Goal: Information Seeking & Learning: Learn about a topic

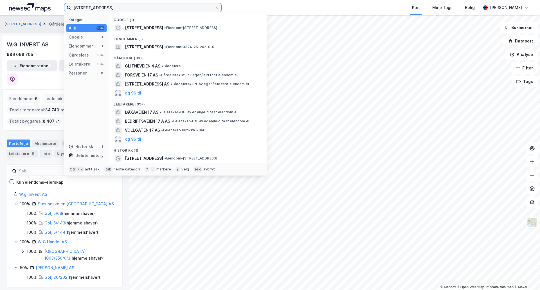
drag, startPoint x: 111, startPoint y: 8, endPoint x: 37, endPoint y: 8, distance: 74.5
click at [37, 8] on div "Glitrevegen 17 Kategori Alle 99+ Google 1 Eiendommer 1 Gårdeiere 99+ Leietakere…" at bounding box center [270, 7] width 540 height 15
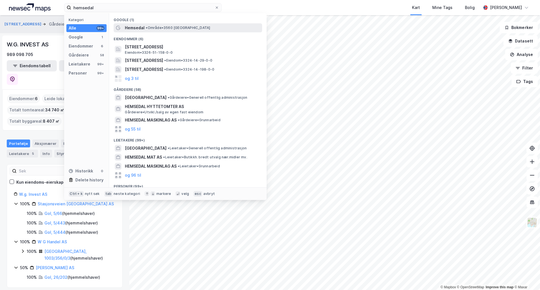
click at [147, 26] on span "•" at bounding box center [147, 28] width 2 height 4
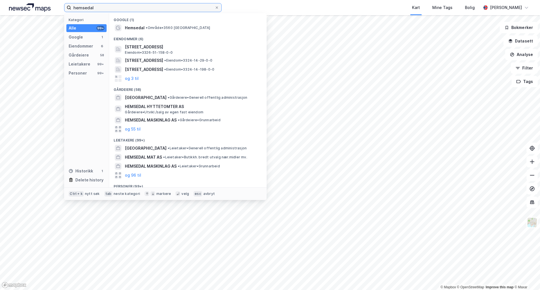
drag, startPoint x: 102, startPoint y: 7, endPoint x: 53, endPoint y: 7, distance: 49.2
click at [53, 7] on div "hemsedal Kategori Alle 99+ Google 1 Eiendommer 6 Gårdeiere 58 Leietakere 99+ Pe…" at bounding box center [270, 7] width 540 height 15
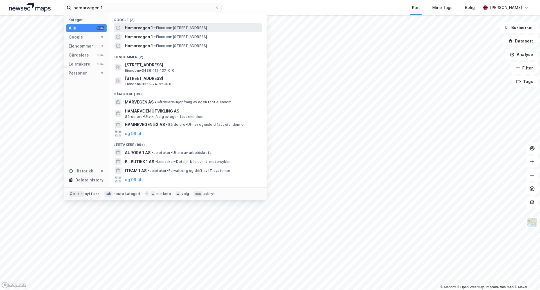
click at [148, 27] on span "Hamarvegen 1" at bounding box center [139, 27] width 28 height 7
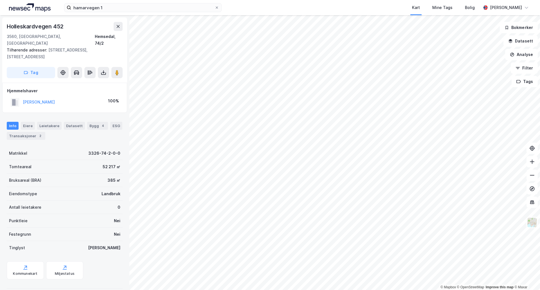
scroll to position [1, 0]
click at [113, 185] on div "© Mapbox © OpenStreetMap Improve this map © Maxar [STREET_ADDRESS], [STREET_ADD…" at bounding box center [270, 152] width 540 height 275
click at [0, 0] on button "[PERSON_NAME]" at bounding box center [0, 0] width 0 height 0
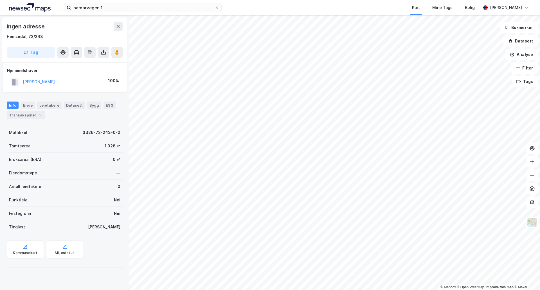
scroll to position [1, 0]
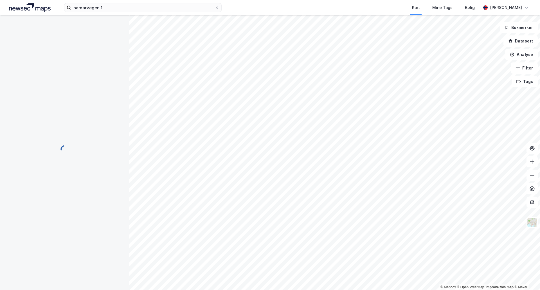
scroll to position [1, 0]
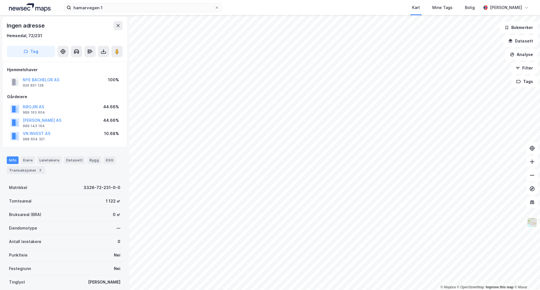
click at [35, 76] on div "NYE BACHELOR AS" at bounding box center [41, 79] width 37 height 7
click at [0, 0] on button "NYE BACHELOR AS" at bounding box center [0, 0] width 0 height 0
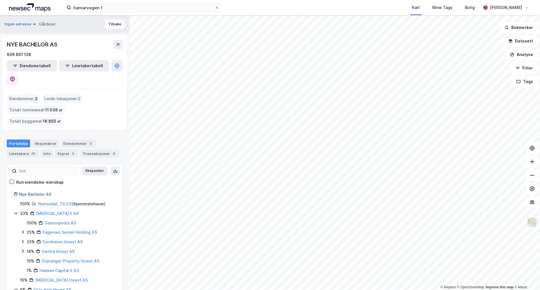
click at [31, 192] on link "Nye Bachelor AS" at bounding box center [35, 194] width 32 height 5
click at [12, 53] on div "926 851 128" at bounding box center [19, 54] width 24 height 7
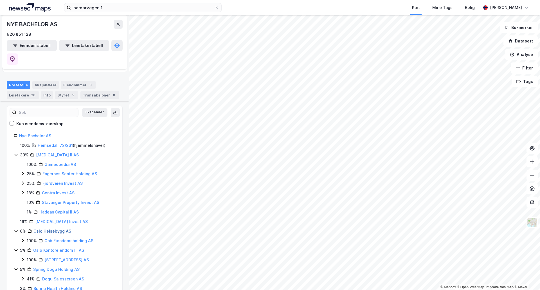
scroll to position [59, 0]
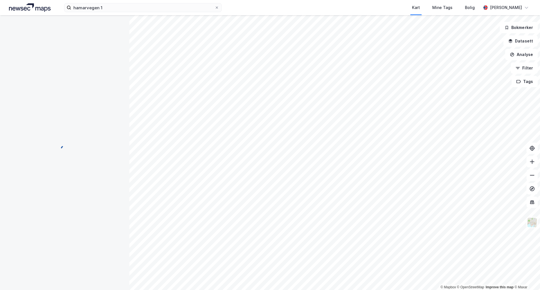
scroll to position [1, 0]
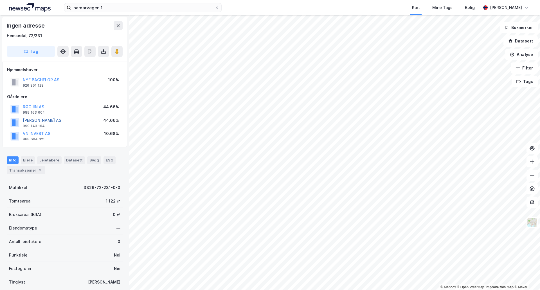
click at [0, 0] on button "[PERSON_NAME] AS" at bounding box center [0, 0] width 0 height 0
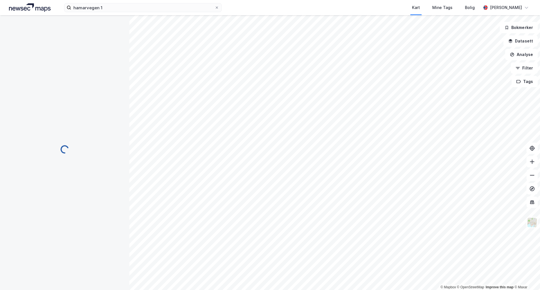
scroll to position [1, 0]
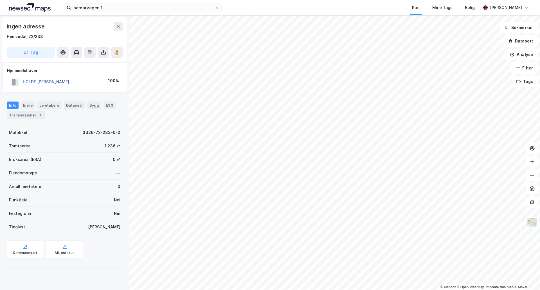
click at [0, 0] on button "HOLDE [PERSON_NAME]" at bounding box center [0, 0] width 0 height 0
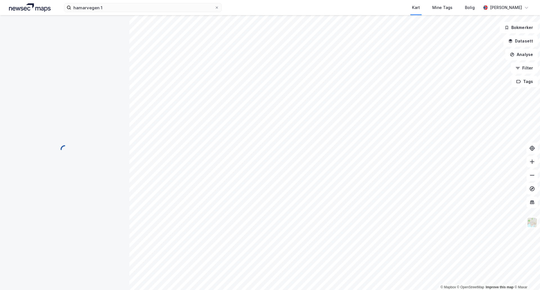
scroll to position [1, 0]
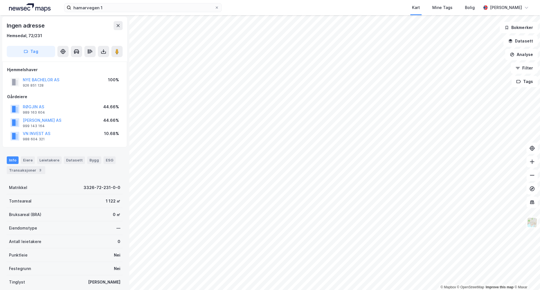
click at [118, 121] on div "© Mapbox © OpenStreetMap Improve this map © Maxar Ingen adresse [GEOGRAPHIC_DAT…" at bounding box center [270, 152] width 540 height 275
click at [40, 125] on div "999 143 164" at bounding box center [34, 126] width 22 height 4
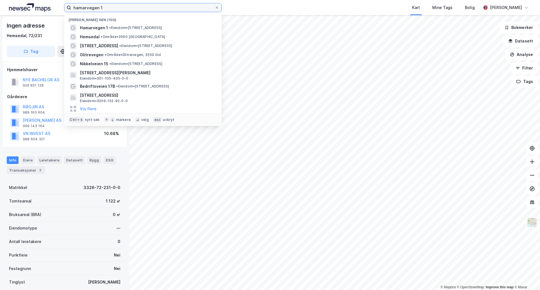
drag, startPoint x: 109, startPoint y: 6, endPoint x: 61, endPoint y: 4, distance: 48.1
click at [64, 5] on label "hamarvegen 1" at bounding box center [142, 7] width 157 height 9
paste input "Jeksleveien 70, 2016 Frogner"
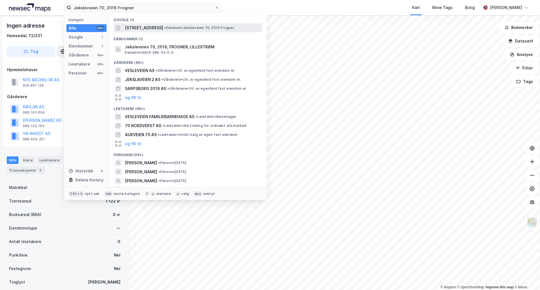
click at [148, 28] on span "[STREET_ADDRESS]" at bounding box center [144, 27] width 38 height 7
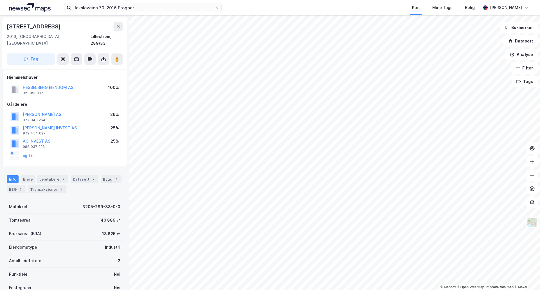
scroll to position [1, 0]
click at [375, 289] on html "Jeksleveien 70, 2016 Frogner Kart Mine Tags Bolig [PERSON_NAME] © Mapbox © Open…" at bounding box center [270, 145] width 540 height 290
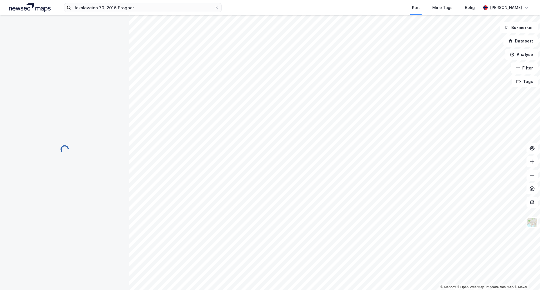
scroll to position [1, 0]
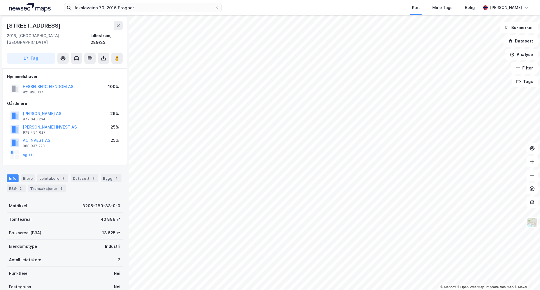
click at [214, 115] on div "© Mapbox © OpenStreetMap Improve this map © [PERSON_NAME] 70 2016, [GEOGRAPHIC_…" at bounding box center [270, 152] width 540 height 275
click at [116, 55] on image at bounding box center [116, 58] width 3 height 6
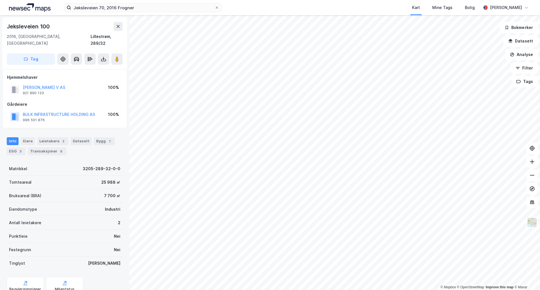
scroll to position [1, 0]
click at [117, 55] on button at bounding box center [116, 58] width 11 height 11
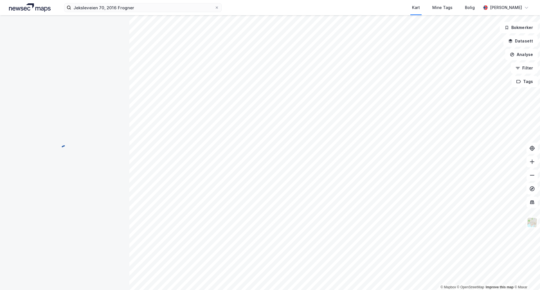
scroll to position [1, 0]
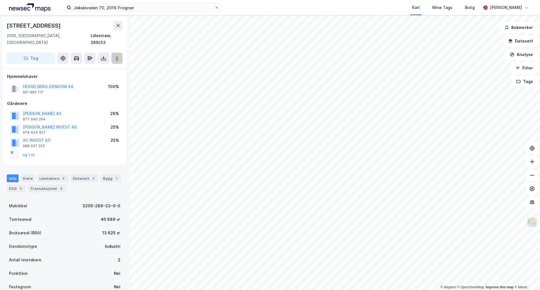
click at [116, 55] on image at bounding box center [116, 58] width 3 height 6
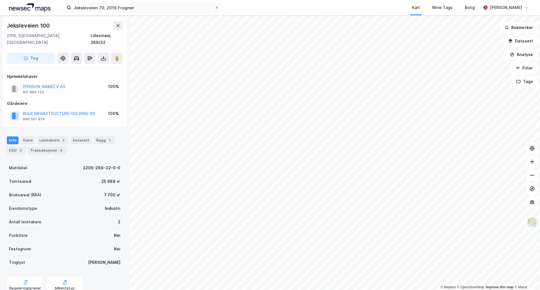
scroll to position [1, 0]
click at [117, 55] on image at bounding box center [116, 58] width 3 height 6
click at [184, 254] on div "© Mapbox © OpenStreetMap Improve this map © Maxar Jeksleveien 100 2016, [GEOGRA…" at bounding box center [270, 152] width 540 height 275
click at [116, 54] on button at bounding box center [116, 58] width 11 height 11
click at [303, 289] on html "Jeksleveien 70, 2016 Frogner Kart Mine Tags Bolig [PERSON_NAME] © Mapbox © Open…" at bounding box center [270, 145] width 540 height 290
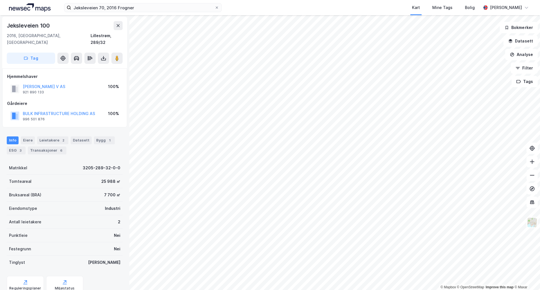
click at [250, 289] on html "Jeksleveien 70, 2016 Frogner Kart Mine Tags Bolig [PERSON_NAME] © Mapbox © Open…" at bounding box center [270, 145] width 540 height 290
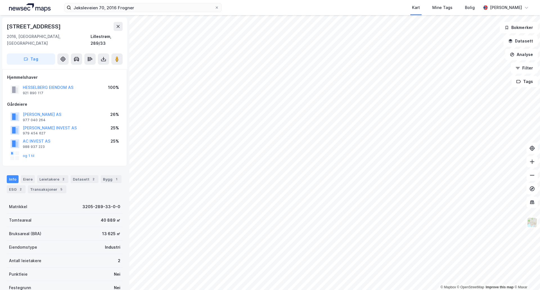
scroll to position [1, 0]
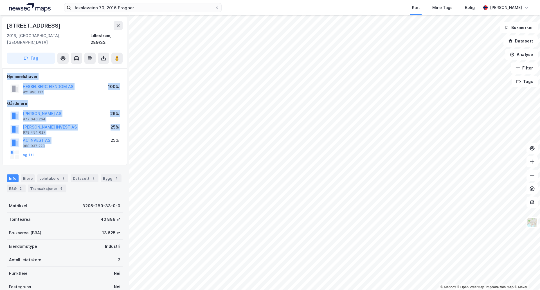
drag, startPoint x: 77, startPoint y: 139, endPoint x: 86, endPoint y: 57, distance: 81.7
click at [86, 57] on div "Jeksleveien 70 2016, [GEOGRAPHIC_DATA], [GEOGRAPHIC_DATA], 289/33 Tag Hjemmelsh…" at bounding box center [64, 152] width 129 height 275
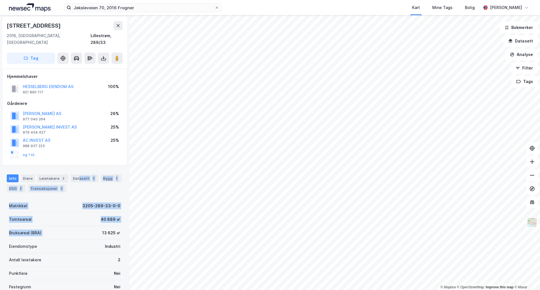
drag, startPoint x: 79, startPoint y: 223, endPoint x: 76, endPoint y: 164, distance: 58.6
click at [76, 168] on div "Info Eiere Leietakere 2 Datasett 2 Bygg 1 ESG 2 Transaksjoner 5 Matrikkel 3205-…" at bounding box center [65, 256] width 116 height 176
click at [85, 168] on div "Info Eiere Leietakere 2 Datasett 2 Bygg 1 ESG 2 Transaksjoner 5" at bounding box center [64, 181] width 129 height 27
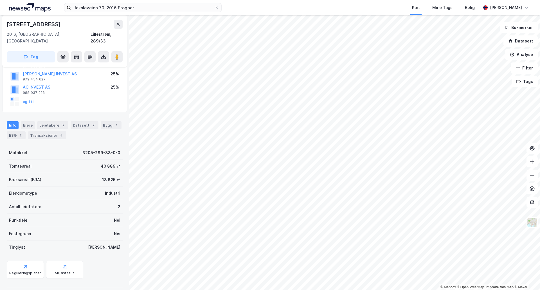
scroll to position [54, 0]
click at [103, 121] on div "Bygg 1" at bounding box center [111, 125] width 21 height 8
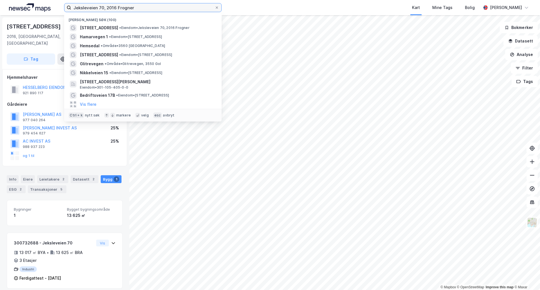
drag, startPoint x: 138, startPoint y: 8, endPoint x: 69, endPoint y: 6, distance: 69.4
click at [69, 6] on label "Jeksleveien 70, 2016 Frogner" at bounding box center [142, 7] width 157 height 9
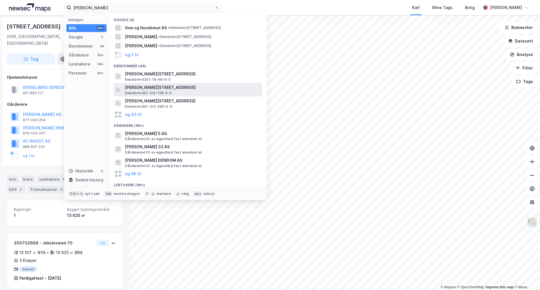
click at [125, 88] on span "[PERSON_NAME][STREET_ADDRESS]" at bounding box center [192, 87] width 135 height 7
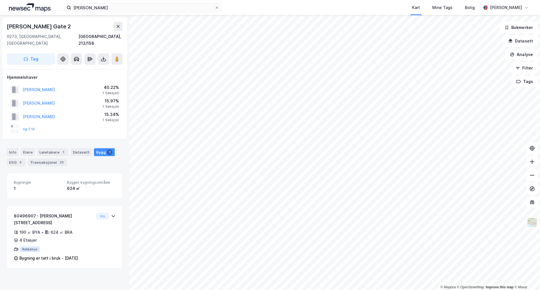
drag, startPoint x: 67, startPoint y: 27, endPoint x: -35, endPoint y: 28, distance: 101.8
click at [0, 28] on html "magnus barf Kart Mine Tags Bolig [PERSON_NAME] © Mapbox © OpenStreetMap Improve…" at bounding box center [270, 145] width 540 height 290
copy div "© Mapbox © OpenStreetMap Improve this map © [PERSON_NAME] Gate 2"
click at [114, 10] on input "[PERSON_NAME]" at bounding box center [142, 7] width 143 height 8
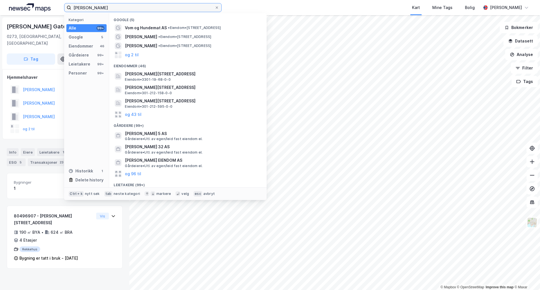
drag, startPoint x: 117, startPoint y: 8, endPoint x: 48, endPoint y: 4, distance: 68.7
click at [51, 5] on div "magnus barf Kategori Alle 99+ Google 5 Eiendommer 46 Gårdeiere 99+ Leietakere 9…" at bounding box center [270, 7] width 540 height 15
paste input "© Mapbox © OpenStreetMap Improve this map © [PERSON_NAME] Gate 2"
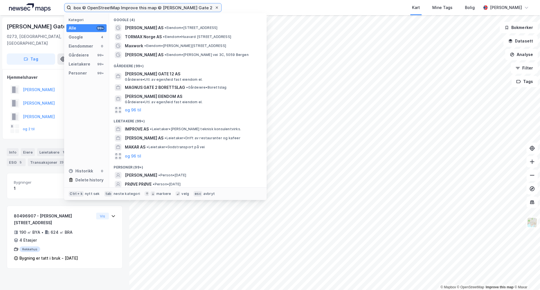
type input "© Mapbox © OpenStreetMap Improve this map © [PERSON_NAME] Gate 2"
click at [217, 8] on icon at bounding box center [217, 7] width 2 height 2
click at [214, 8] on input "© Mapbox © OpenStreetMap Improve this map © [PERSON_NAME] Gate 2" at bounding box center [142, 7] width 143 height 8
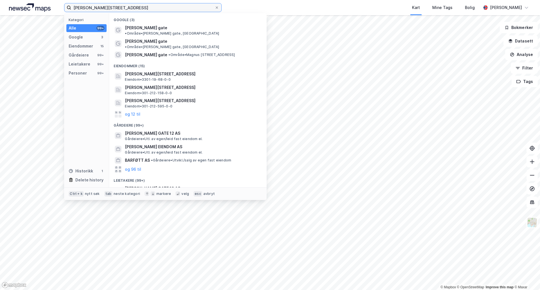
type input "[PERSON_NAME][STREET_ADDRESS]"
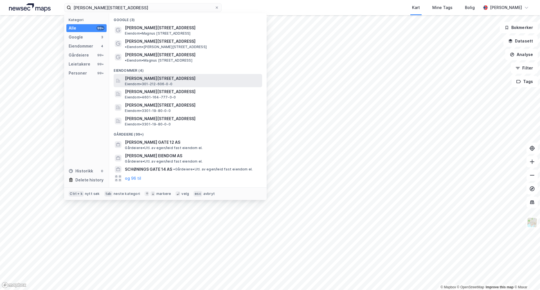
click at [148, 75] on span "[PERSON_NAME][STREET_ADDRESS]" at bounding box center [192, 78] width 135 height 7
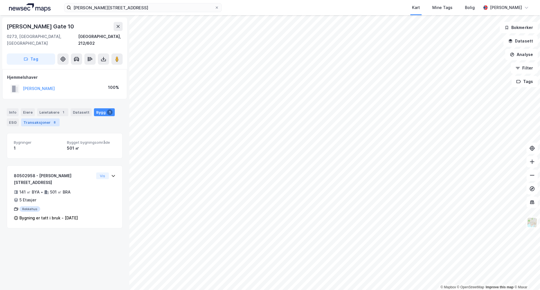
click at [37, 118] on div "Transaksjoner 8" at bounding box center [40, 122] width 39 height 8
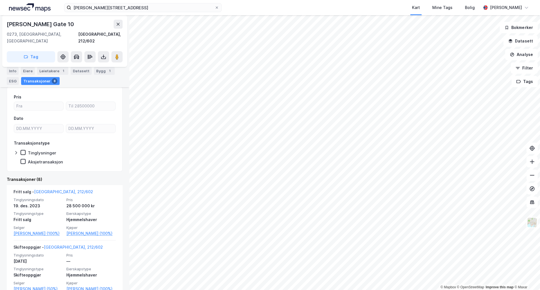
scroll to position [56, 0]
